Goal: Download file/media

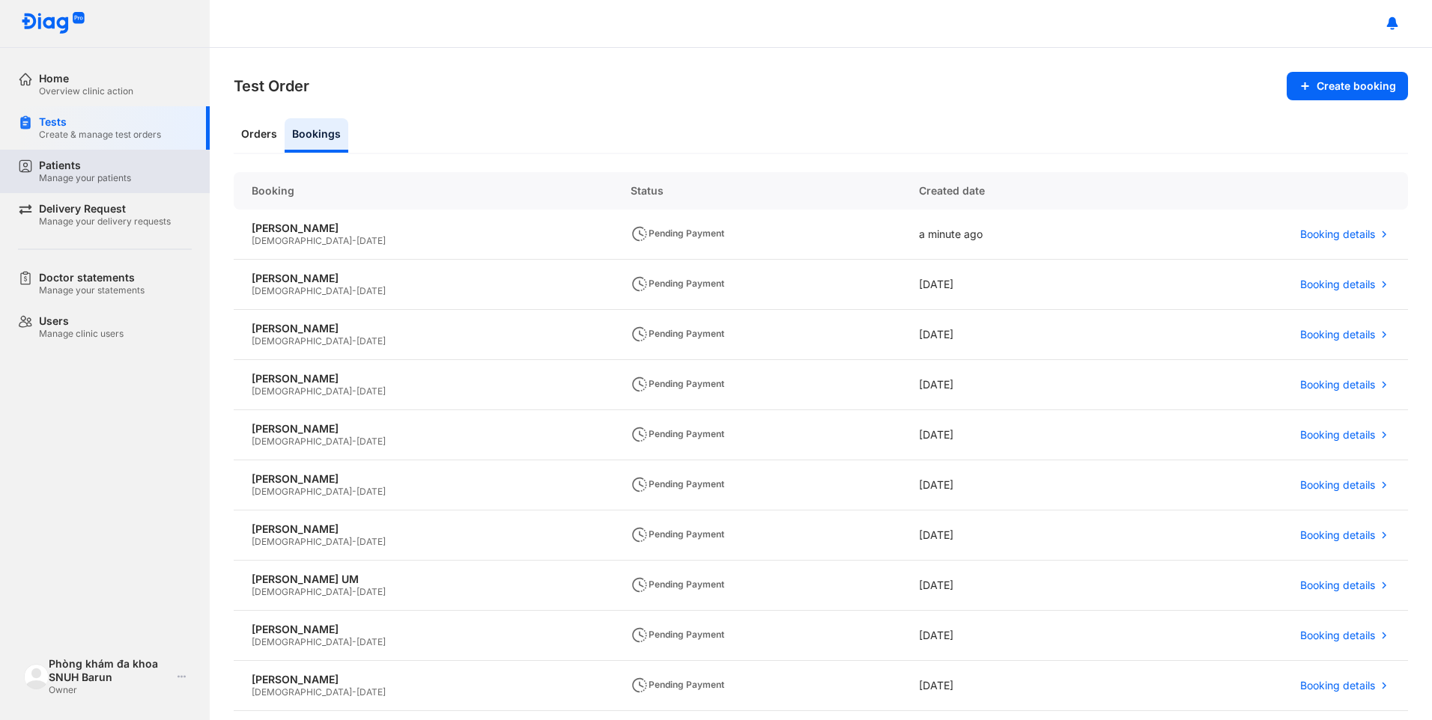
click at [88, 181] on div "Manage your patients" at bounding box center [85, 178] width 92 height 12
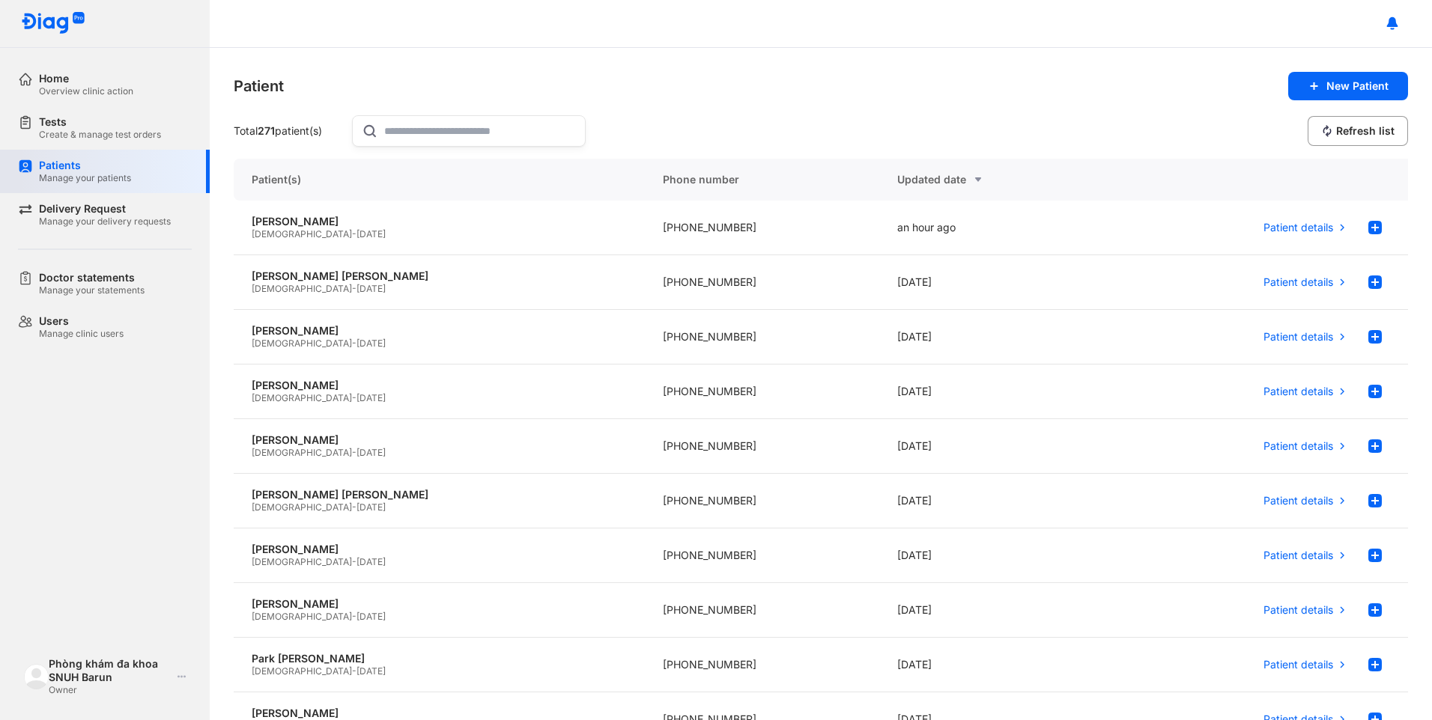
click at [82, 173] on div "Manage your patients" at bounding box center [85, 178] width 92 height 12
click at [360, 223] on div "[PERSON_NAME]" at bounding box center [439, 221] width 375 height 13
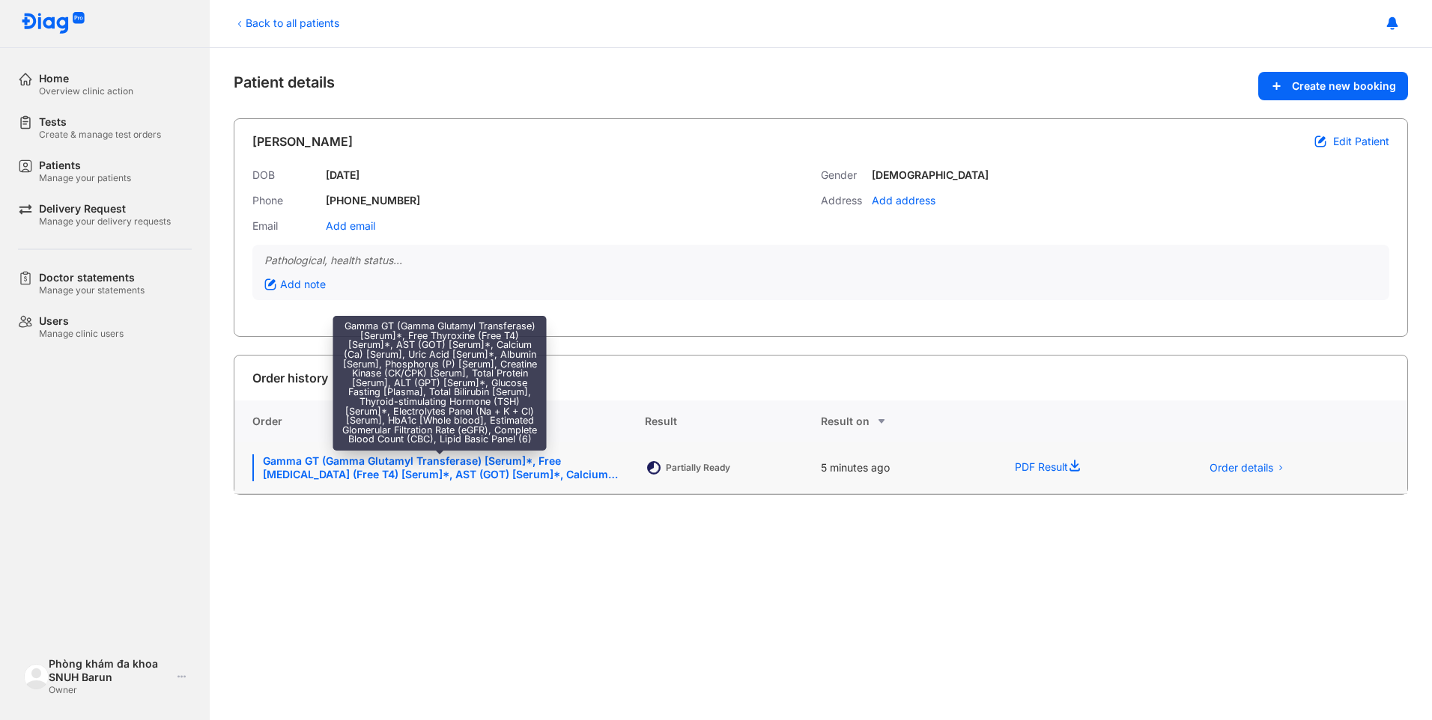
click at [458, 461] on div "Gamma GT (Gamma Glutamyl Transferase) [Serum]*, Free Thyroxine (Free T4) [Serum…" at bounding box center [439, 468] width 374 height 27
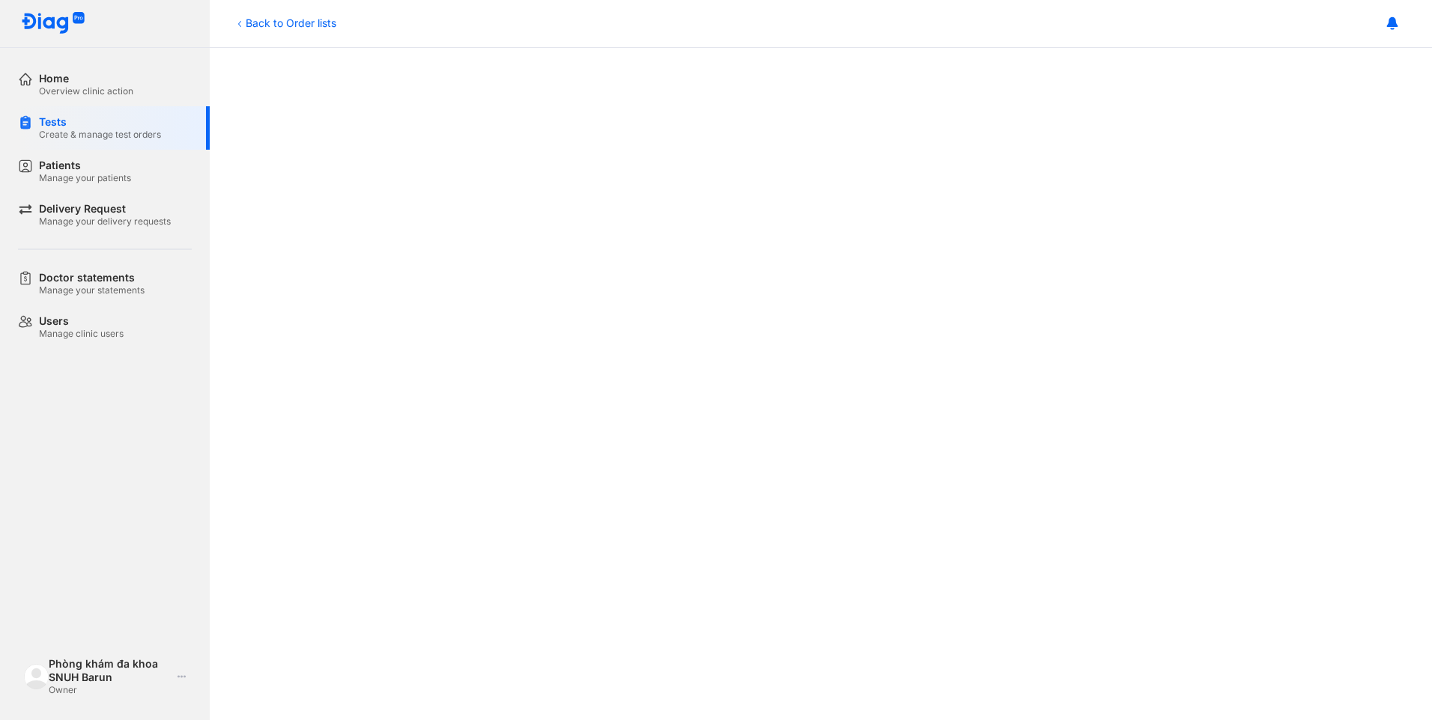
scroll to position [449, 0]
click at [79, 172] on div "Patients" at bounding box center [85, 165] width 92 height 13
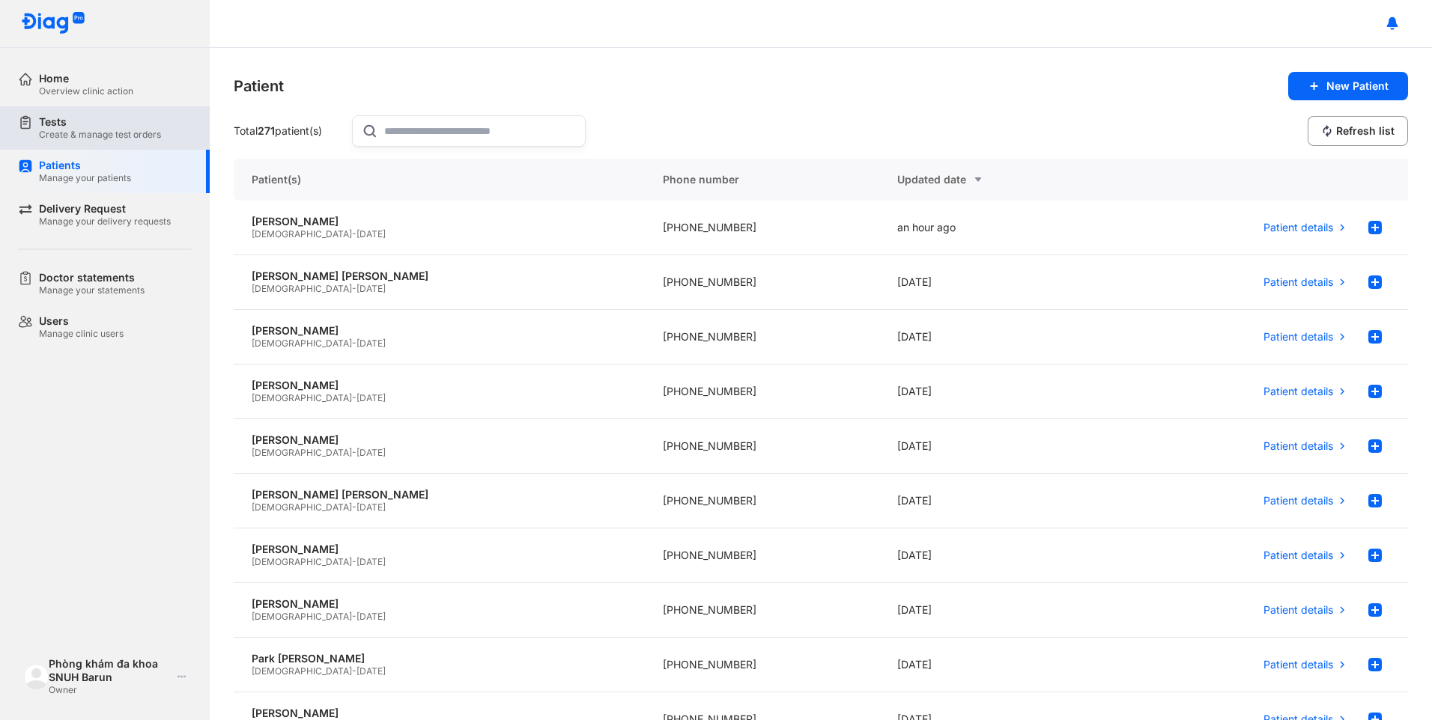
click at [118, 139] on div "Create & manage test orders" at bounding box center [100, 135] width 122 height 12
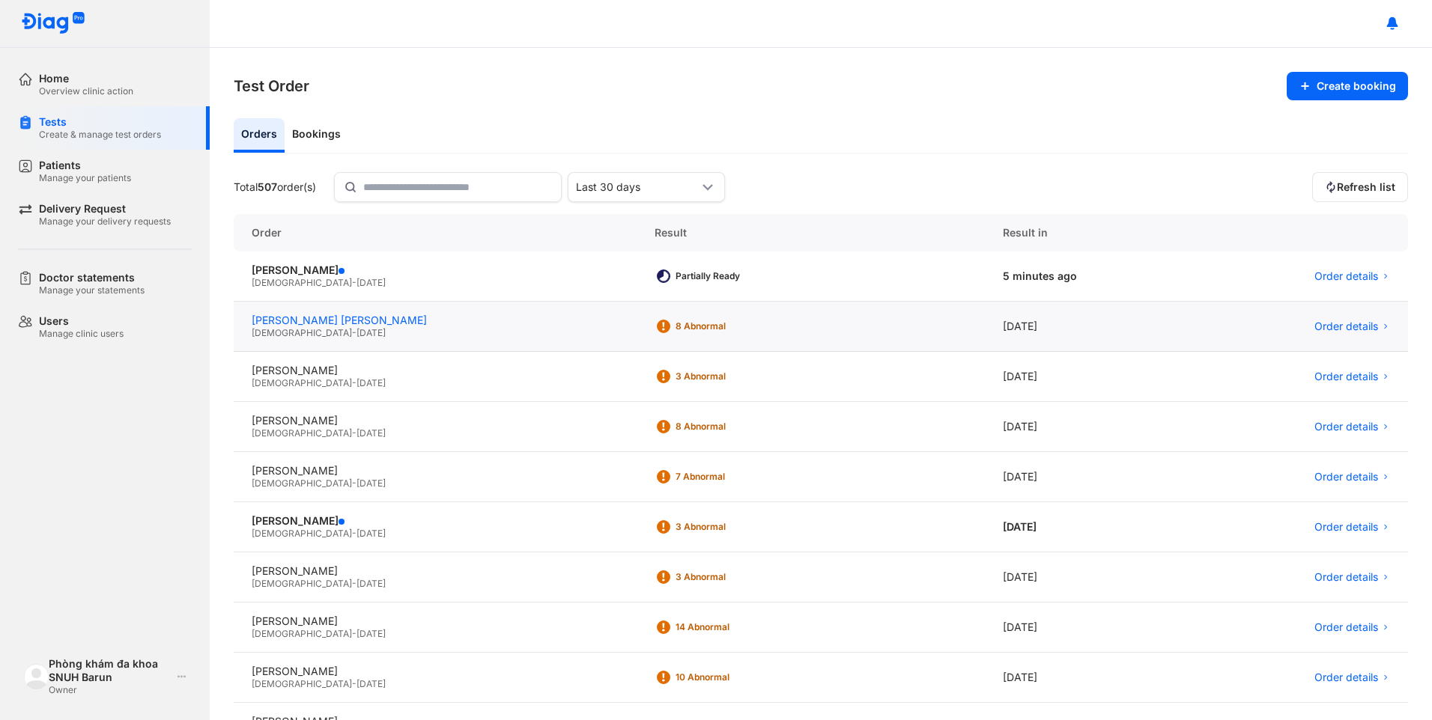
click at [332, 327] on div "KIM SANG KWON" at bounding box center [435, 320] width 367 height 13
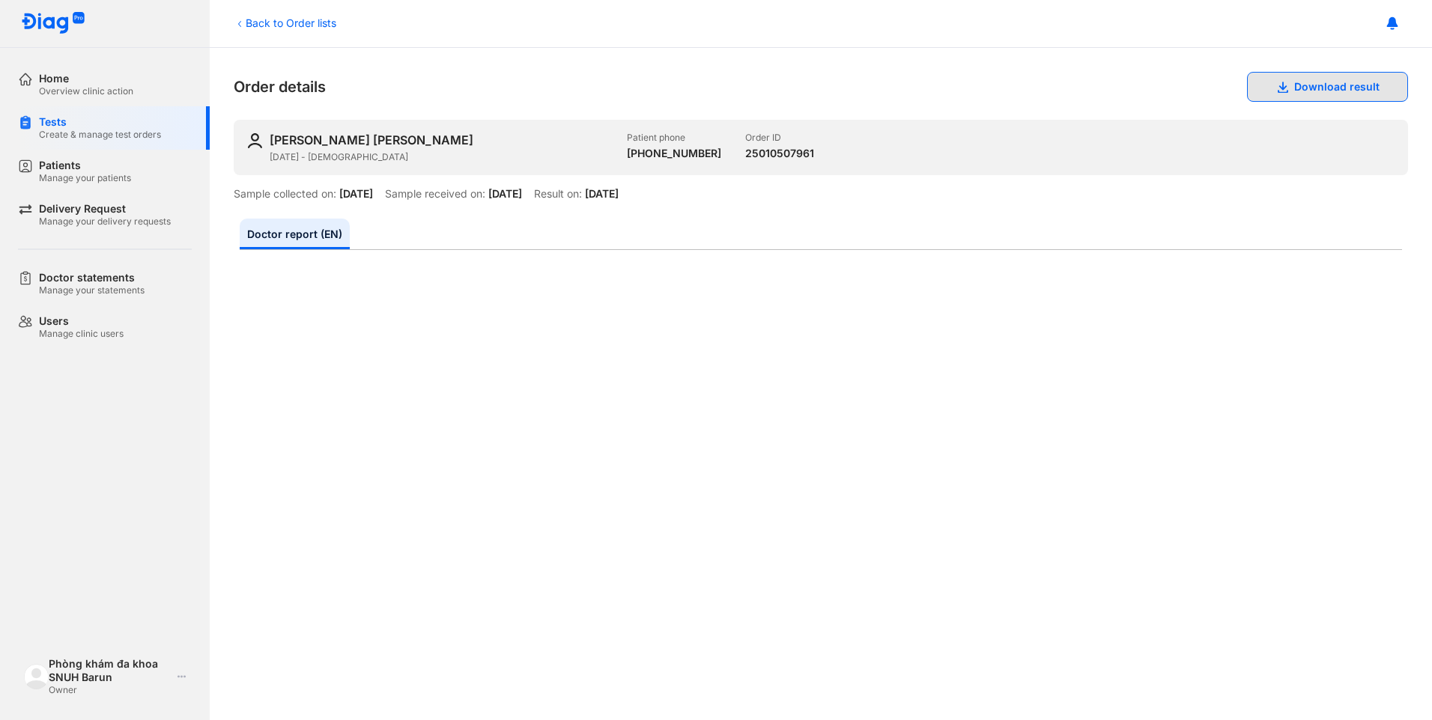
click at [1310, 89] on button "Download result" at bounding box center [1327, 87] width 161 height 30
click at [71, 171] on div "Patients" at bounding box center [85, 165] width 92 height 13
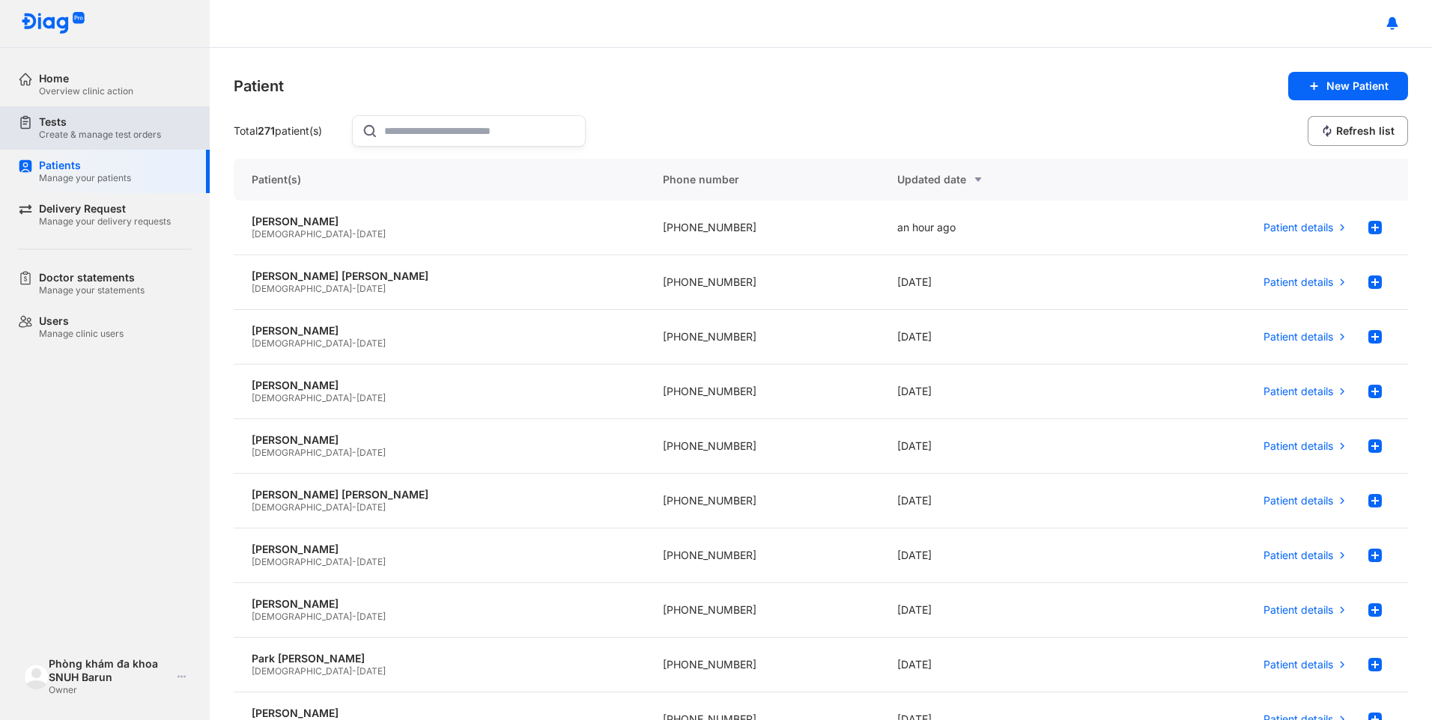
click at [110, 131] on div "Create & manage test orders" at bounding box center [100, 135] width 122 height 12
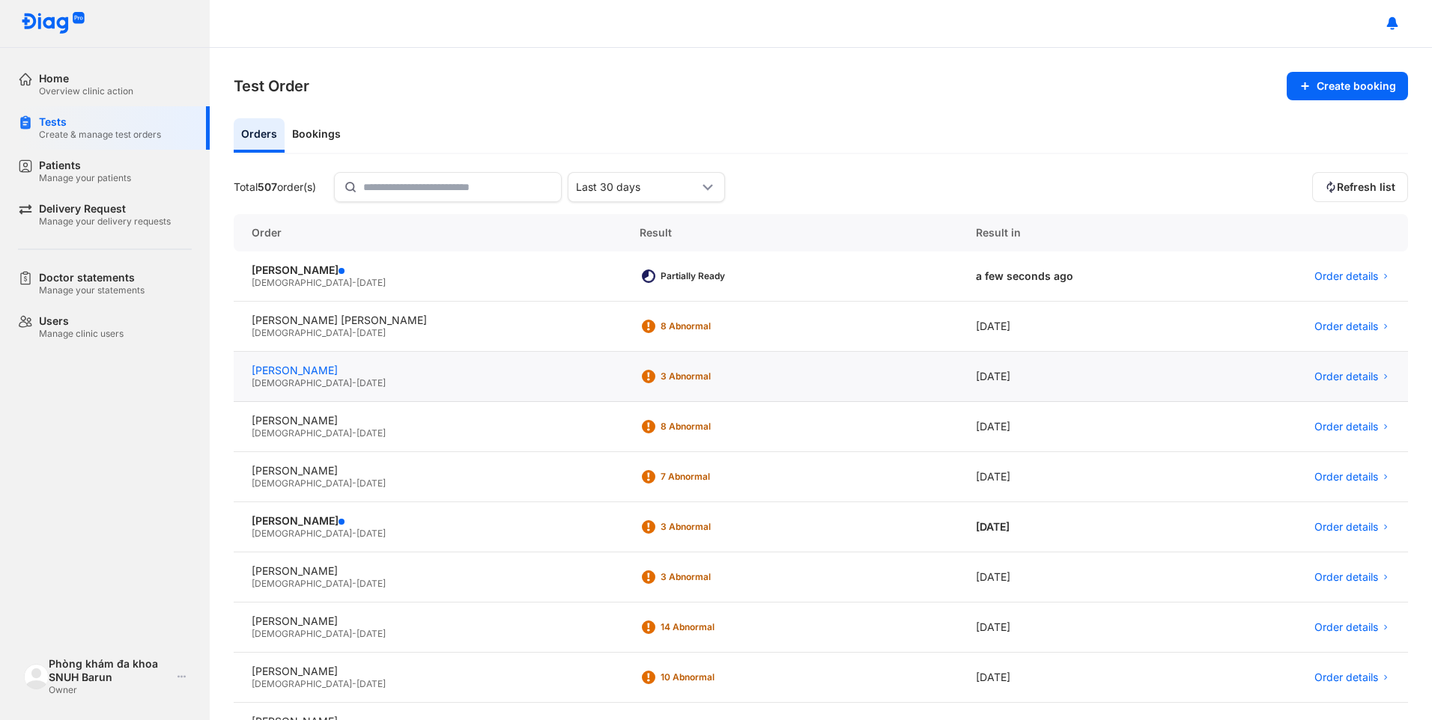
click at [344, 377] on div "[PERSON_NAME]" at bounding box center [428, 370] width 352 height 13
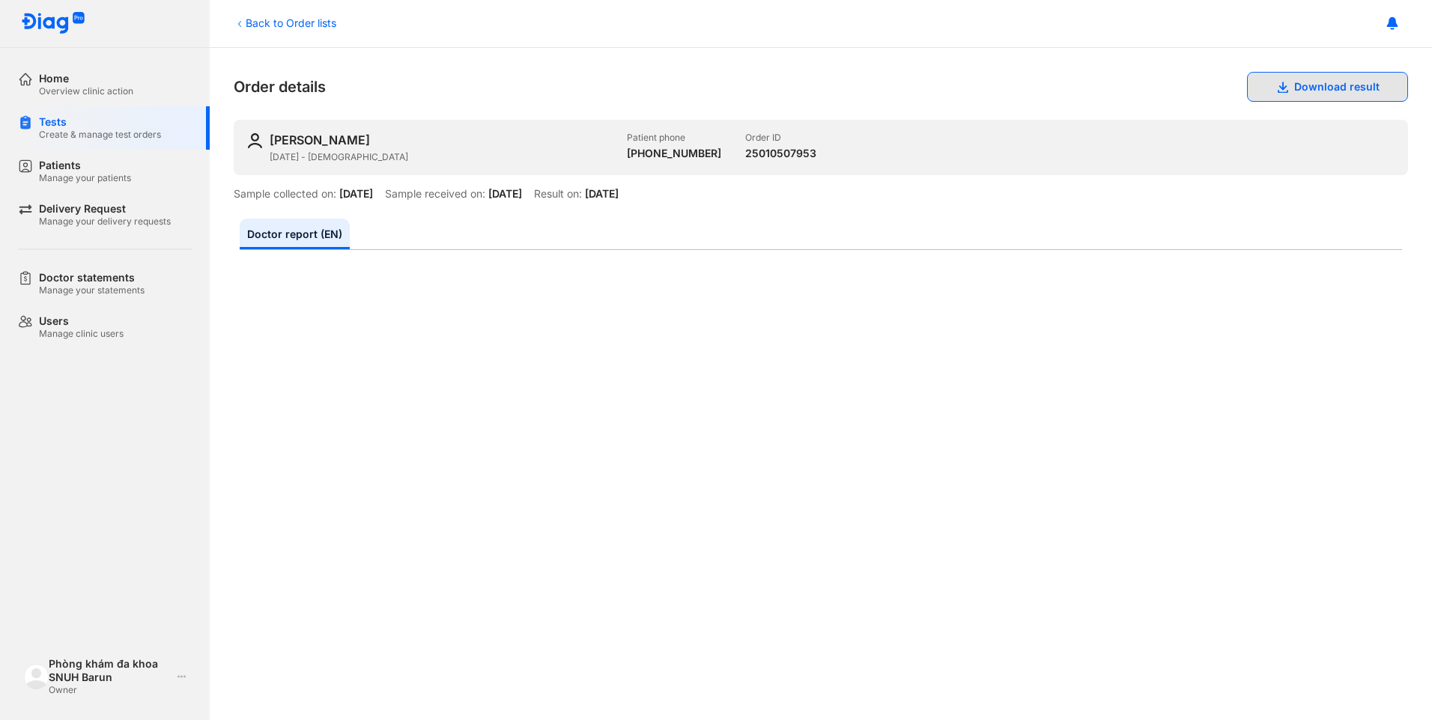
click at [1320, 80] on button "Download result" at bounding box center [1327, 87] width 161 height 30
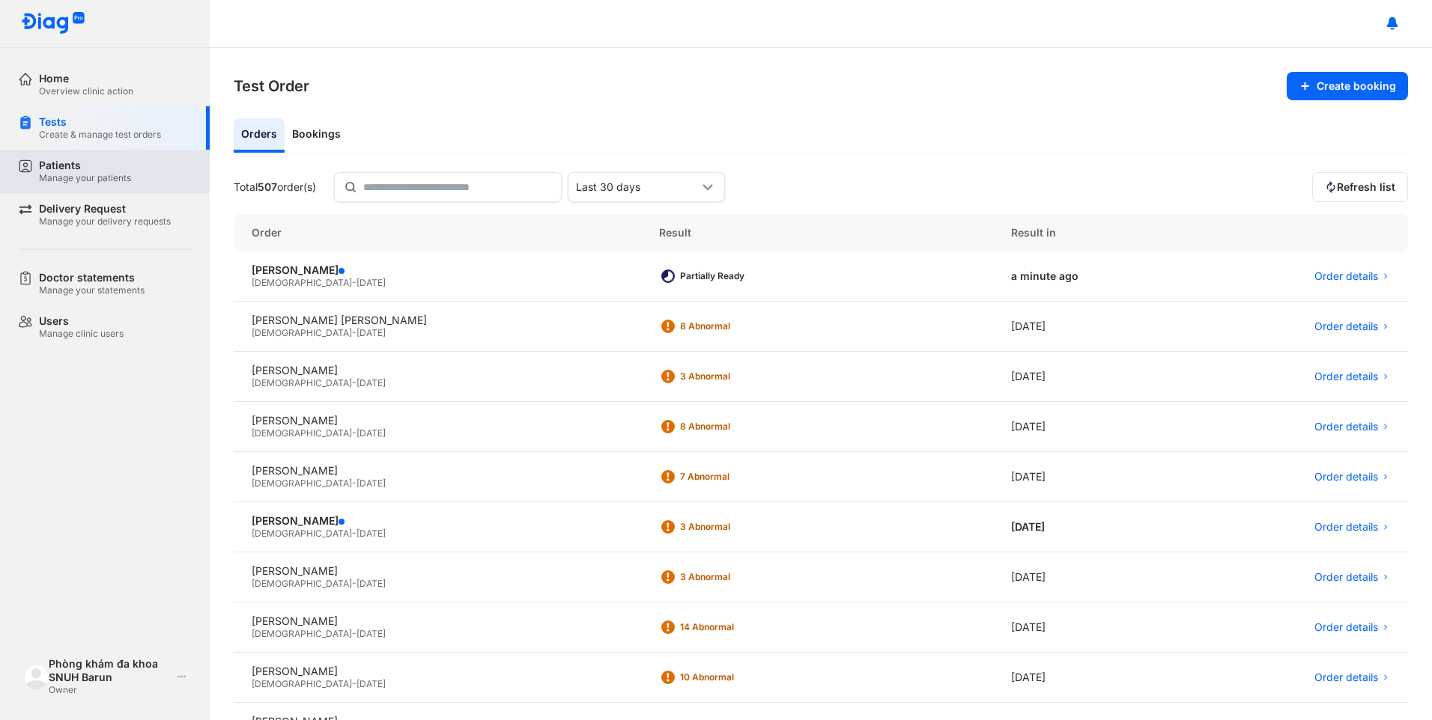
click at [79, 176] on div "Manage your patients" at bounding box center [85, 178] width 92 height 12
